Goal: Navigation & Orientation: Find specific page/section

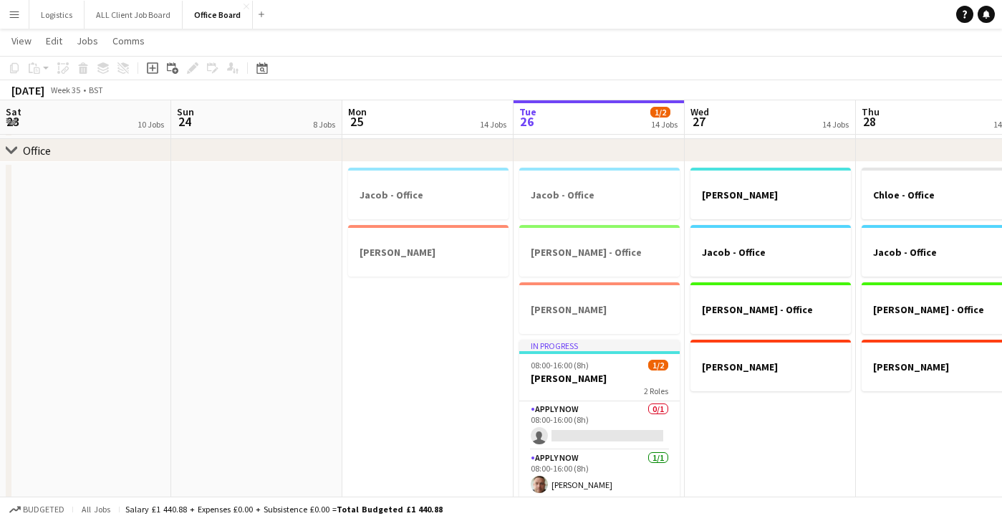
scroll to position [0, 342]
